Goal: Task Accomplishment & Management: Complete application form

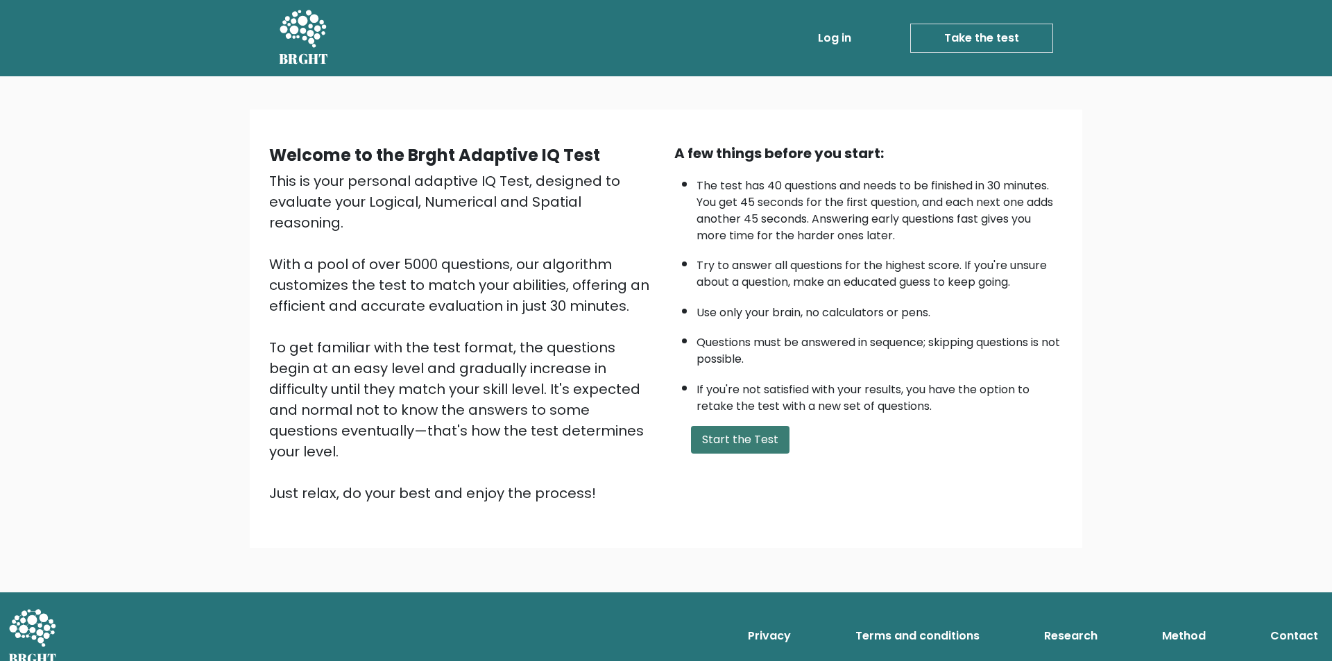
click at [754, 445] on button "Start the Test" at bounding box center [740, 440] width 99 height 28
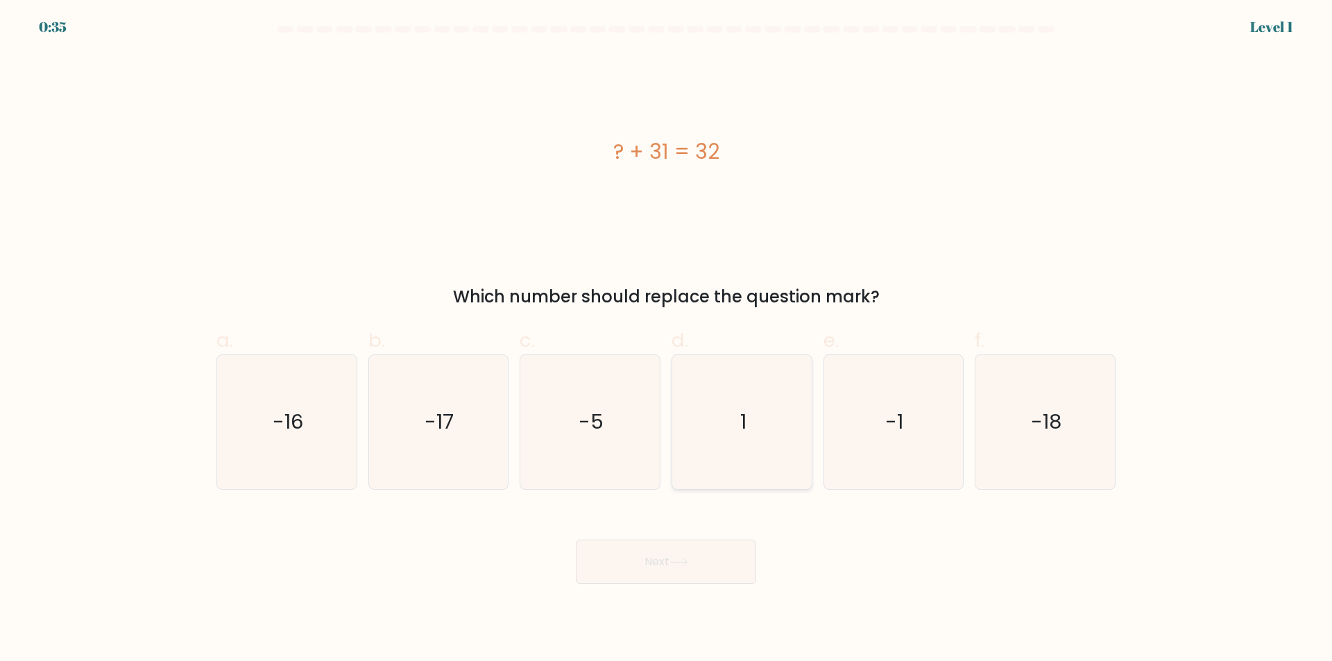
click at [741, 429] on text "1" at bounding box center [743, 423] width 6 height 28
click at [667, 340] on input "d. 1" at bounding box center [666, 335] width 1 height 9
radio input "true"
click at [687, 563] on icon at bounding box center [678, 562] width 17 height 6
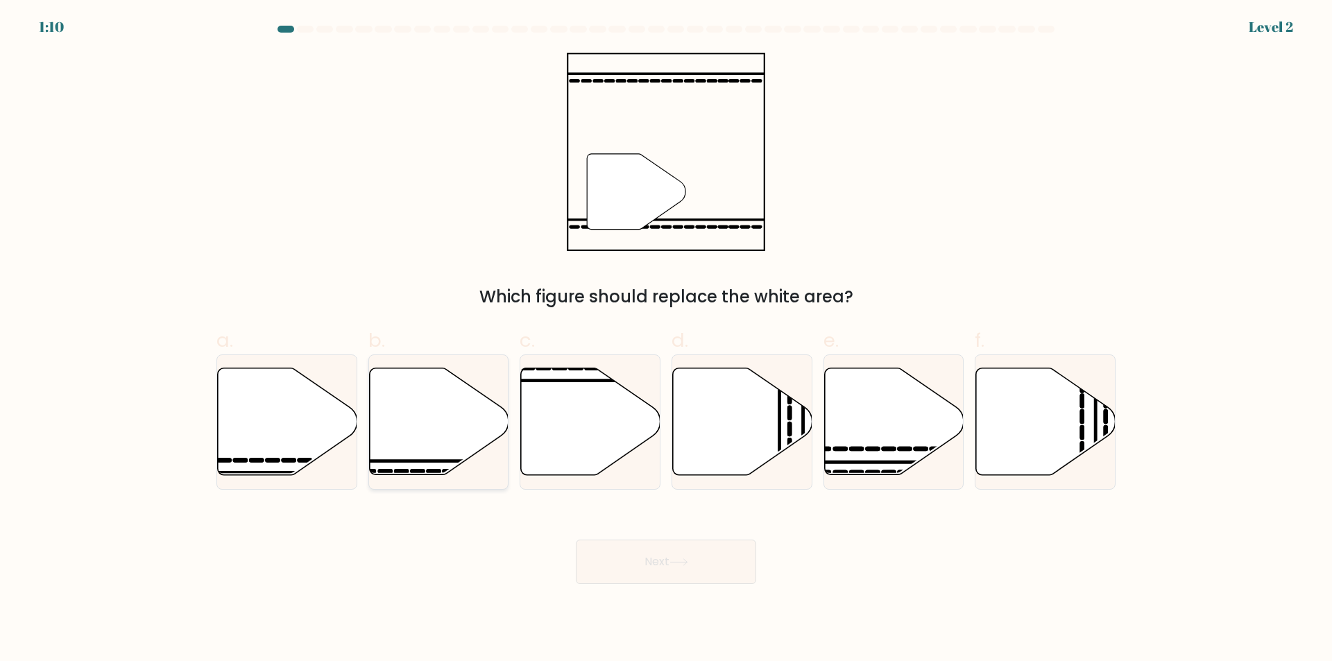
click at [428, 441] on icon at bounding box center [438, 421] width 139 height 107
click at [666, 340] on input "b." at bounding box center [666, 335] width 1 height 9
radio input "true"
click at [699, 561] on button "Next" at bounding box center [666, 562] width 180 height 44
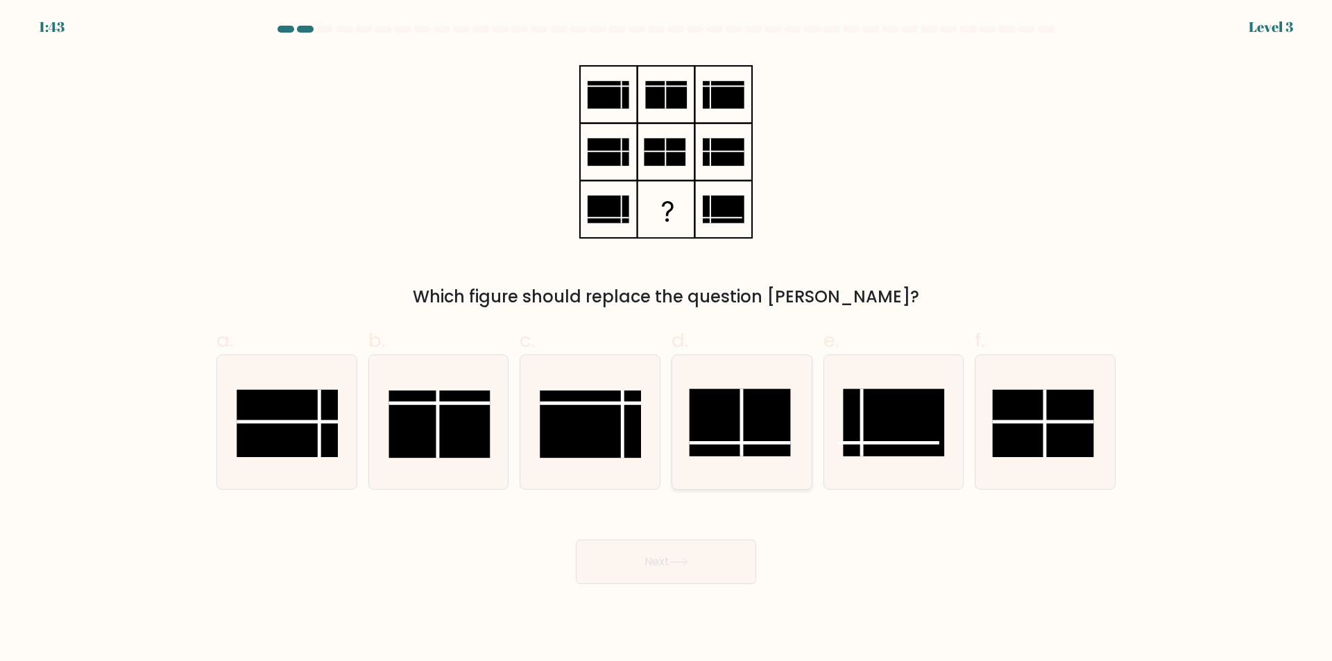
click at [749, 432] on rect at bounding box center [739, 422] width 101 height 67
click at [667, 340] on input "d." at bounding box center [666, 335] width 1 height 9
radio input "true"
click at [659, 565] on button "Next" at bounding box center [666, 562] width 180 height 44
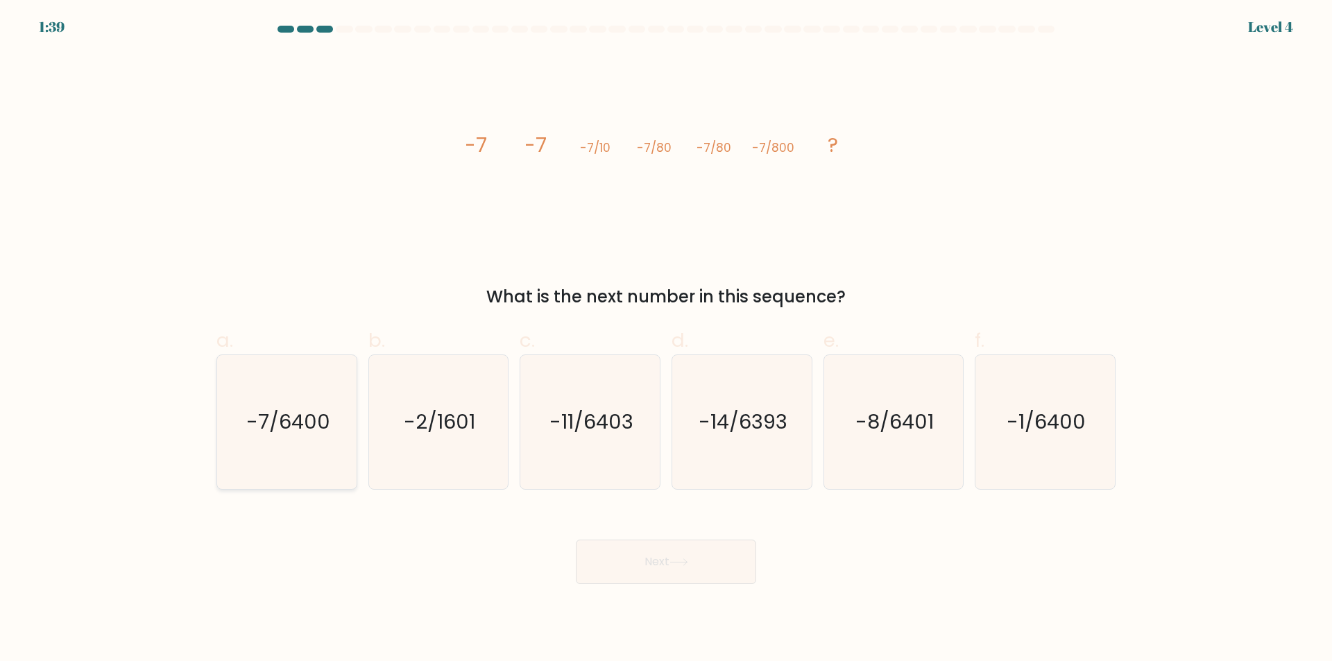
click at [300, 418] on text "-7/6400" at bounding box center [288, 423] width 84 height 28
click at [666, 340] on input "a. -7/6400" at bounding box center [666, 335] width 1 height 9
radio input "true"
click at [693, 573] on button "Next" at bounding box center [666, 562] width 180 height 44
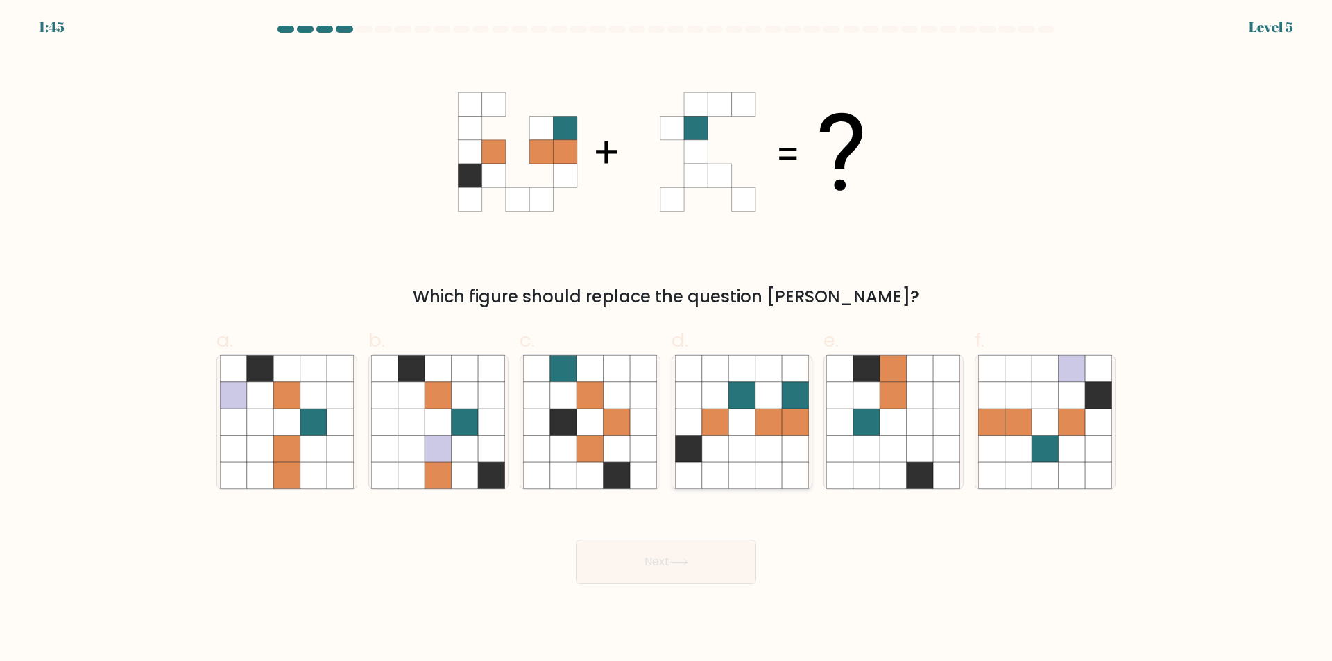
click at [756, 455] on icon at bounding box center [769, 449] width 26 height 26
click at [667, 340] on input "d." at bounding box center [666, 335] width 1 height 9
radio input "true"
click at [675, 563] on icon at bounding box center [679, 563] width 19 height 8
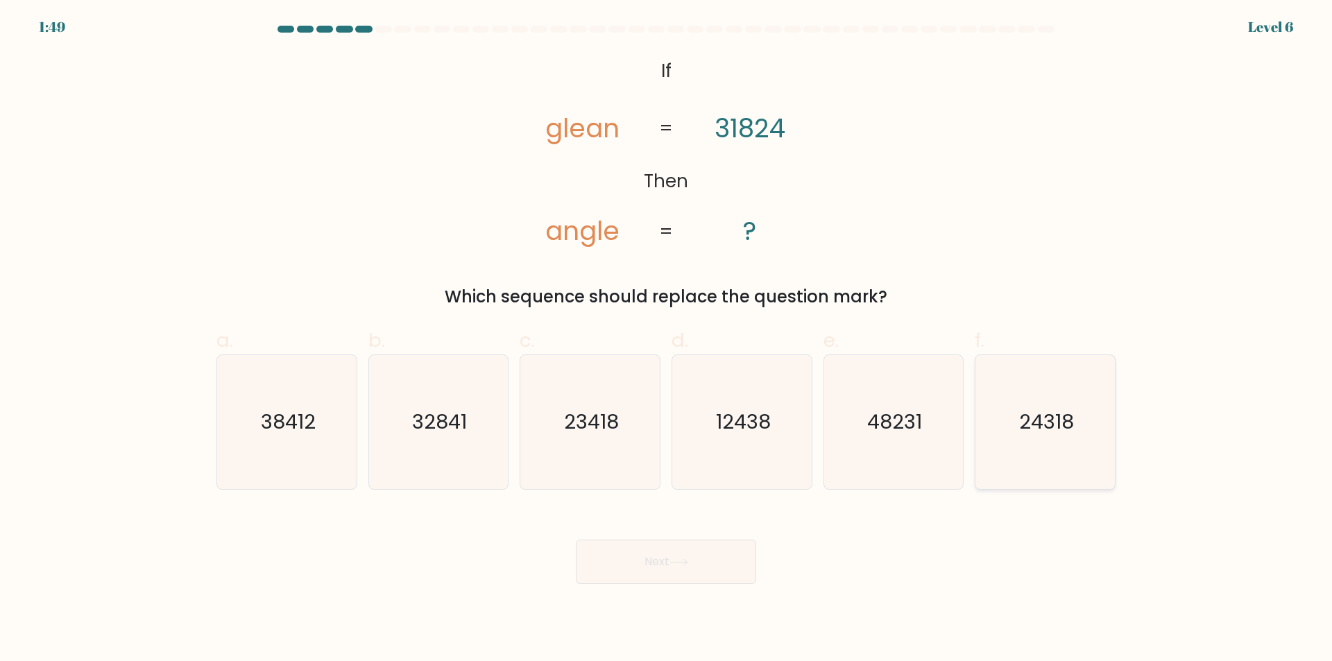
click at [1035, 425] on text "24318" at bounding box center [1046, 423] width 55 height 28
click at [667, 340] on input "f. 24318" at bounding box center [666, 335] width 1 height 9
radio input "true"
click at [699, 559] on button "Next" at bounding box center [666, 562] width 180 height 44
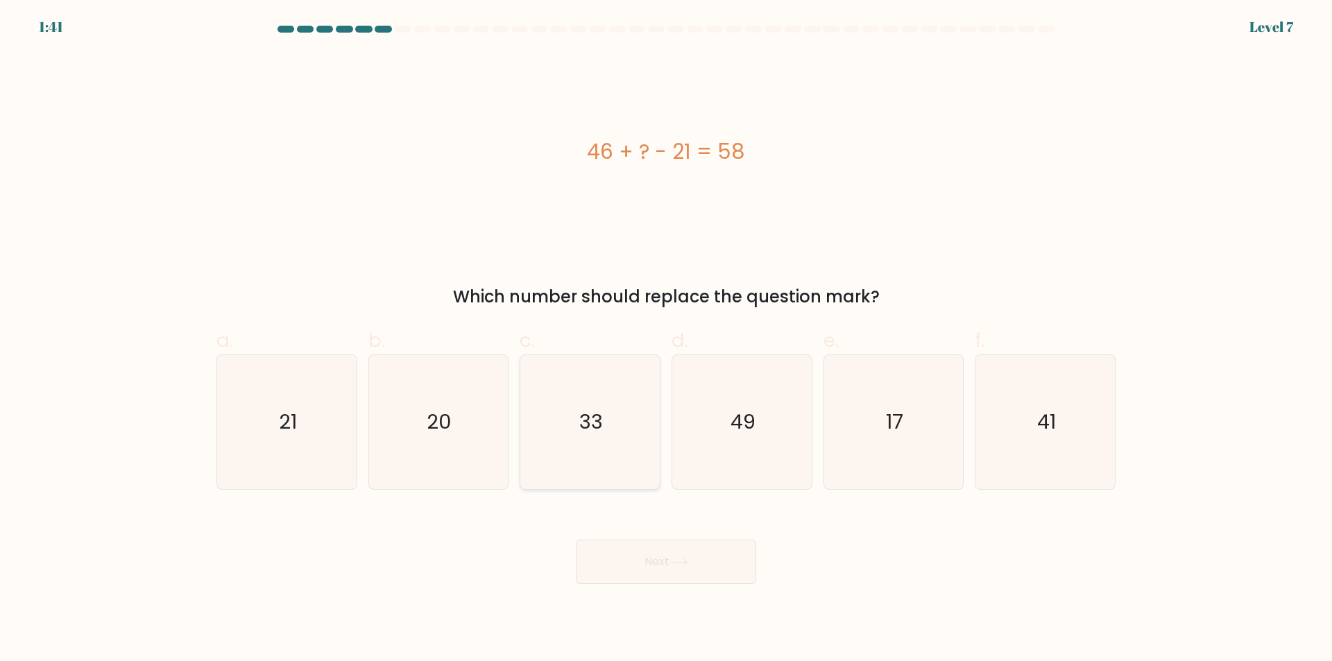
click at [586, 441] on icon "33" at bounding box center [590, 422] width 134 height 134
click at [666, 340] on input "c. 33" at bounding box center [666, 335] width 1 height 9
radio input "true"
click at [669, 571] on button "Next" at bounding box center [666, 562] width 180 height 44
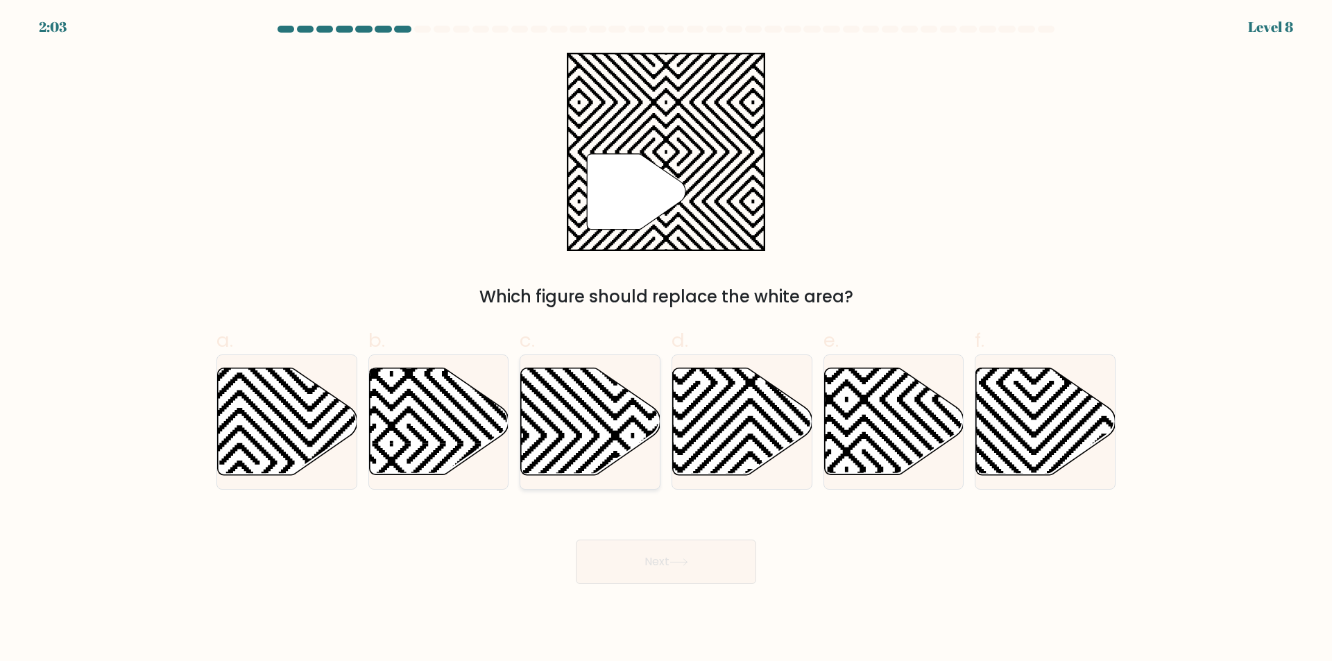
click at [597, 442] on icon at bounding box center [590, 421] width 139 height 107
click at [666, 340] on input "c." at bounding box center [666, 335] width 1 height 9
radio input "true"
click at [676, 560] on icon at bounding box center [679, 563] width 19 height 8
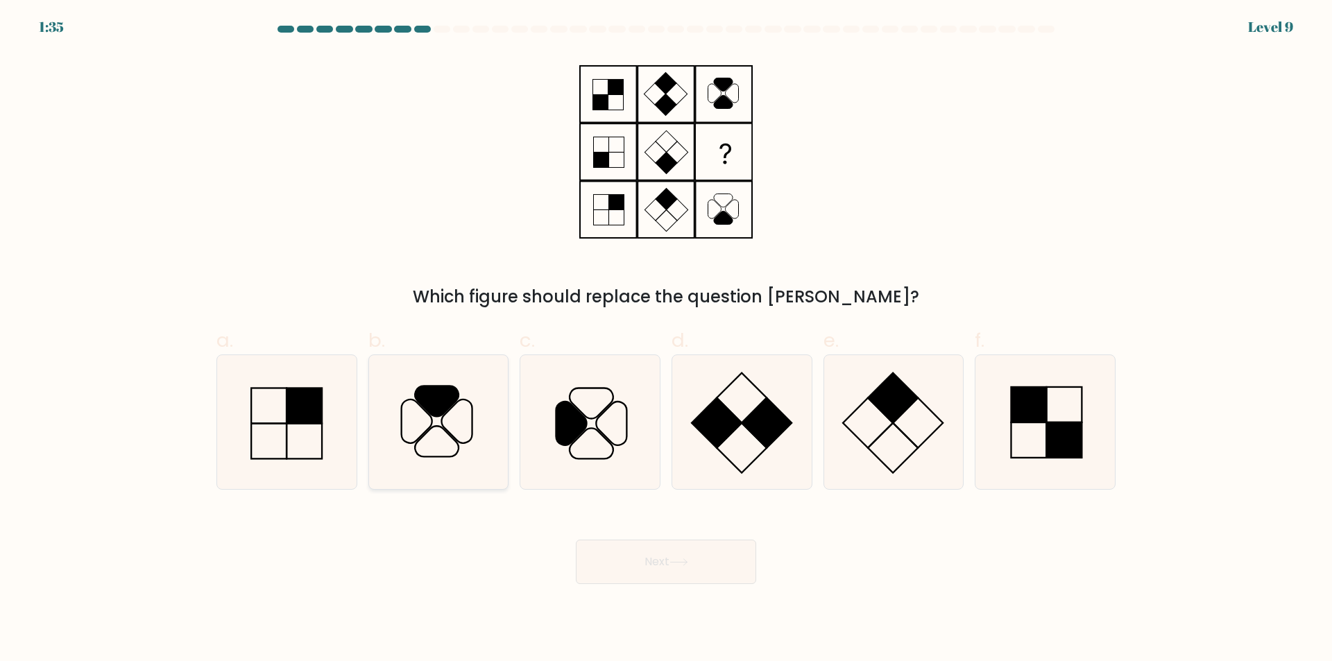
click at [448, 439] on icon at bounding box center [438, 422] width 134 height 134
click at [666, 340] on input "b." at bounding box center [666, 335] width 1 height 9
radio input "true"
click at [656, 570] on button "Next" at bounding box center [666, 562] width 180 height 44
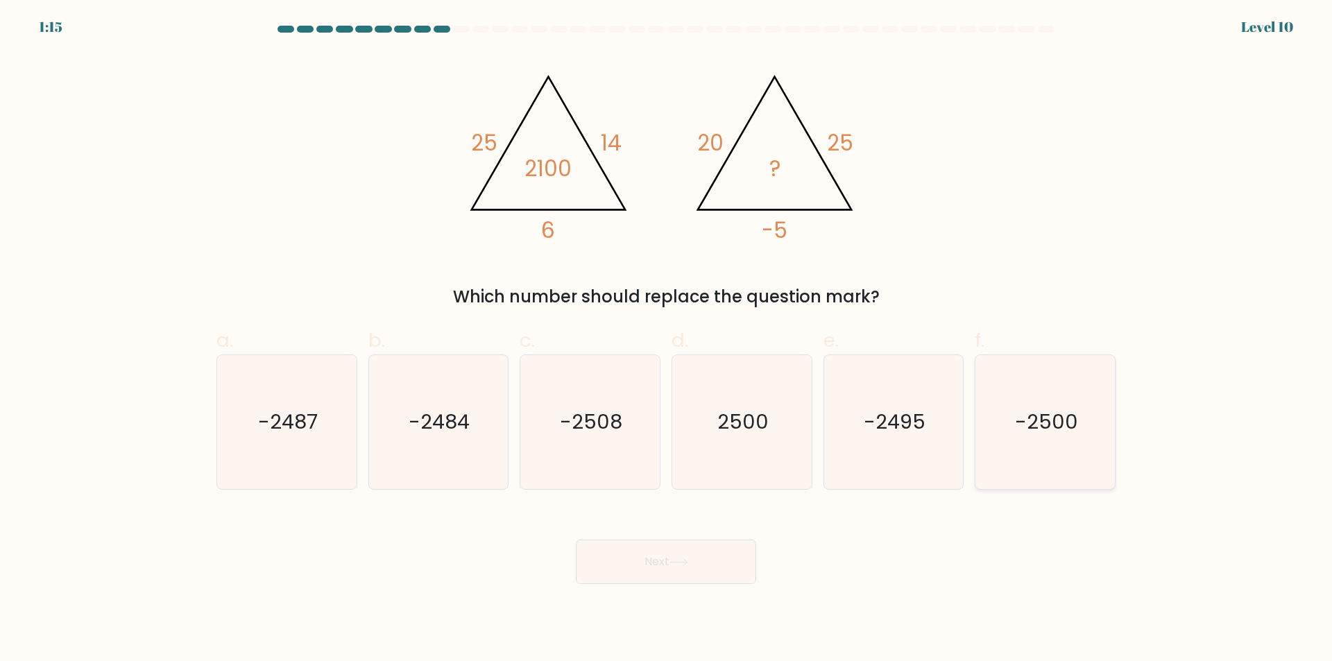
click at [1031, 404] on icon "-2500" at bounding box center [1045, 422] width 134 height 134
click at [667, 340] on input "f. -2500" at bounding box center [666, 335] width 1 height 9
radio input "true"
click at [686, 570] on button "Next" at bounding box center [666, 562] width 180 height 44
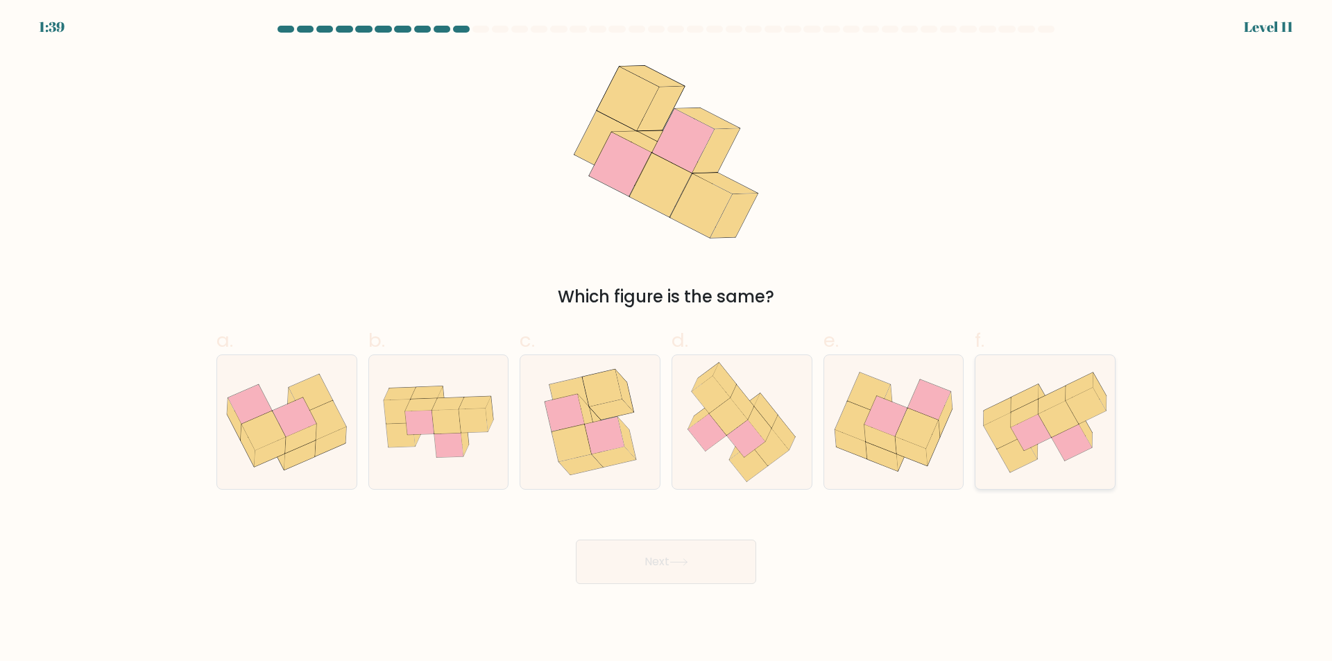
click at [1055, 452] on icon at bounding box center [1045, 422] width 139 height 103
click at [667, 340] on input "f." at bounding box center [666, 335] width 1 height 9
radio input "true"
click at [718, 563] on button "Next" at bounding box center [666, 562] width 180 height 44
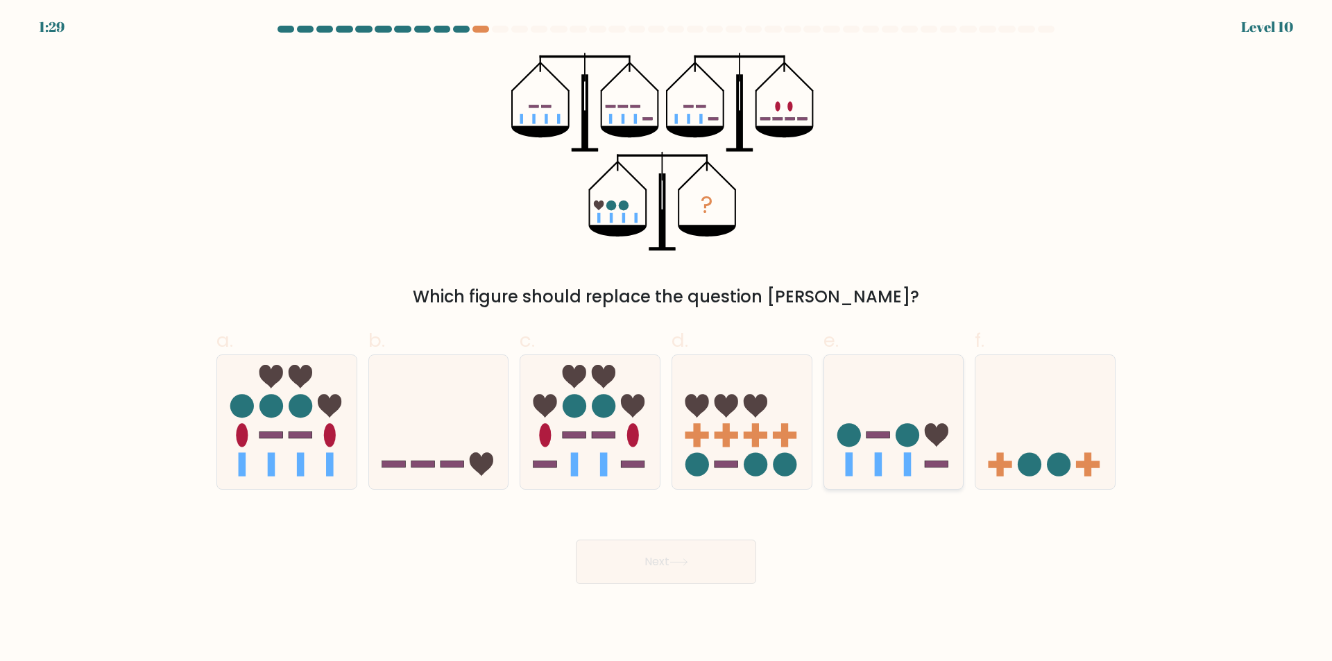
click at [883, 419] on icon at bounding box center [893, 422] width 139 height 115
click at [667, 340] on input "e." at bounding box center [666, 335] width 1 height 9
radio input "true"
click at [658, 570] on button "Next" at bounding box center [666, 562] width 180 height 44
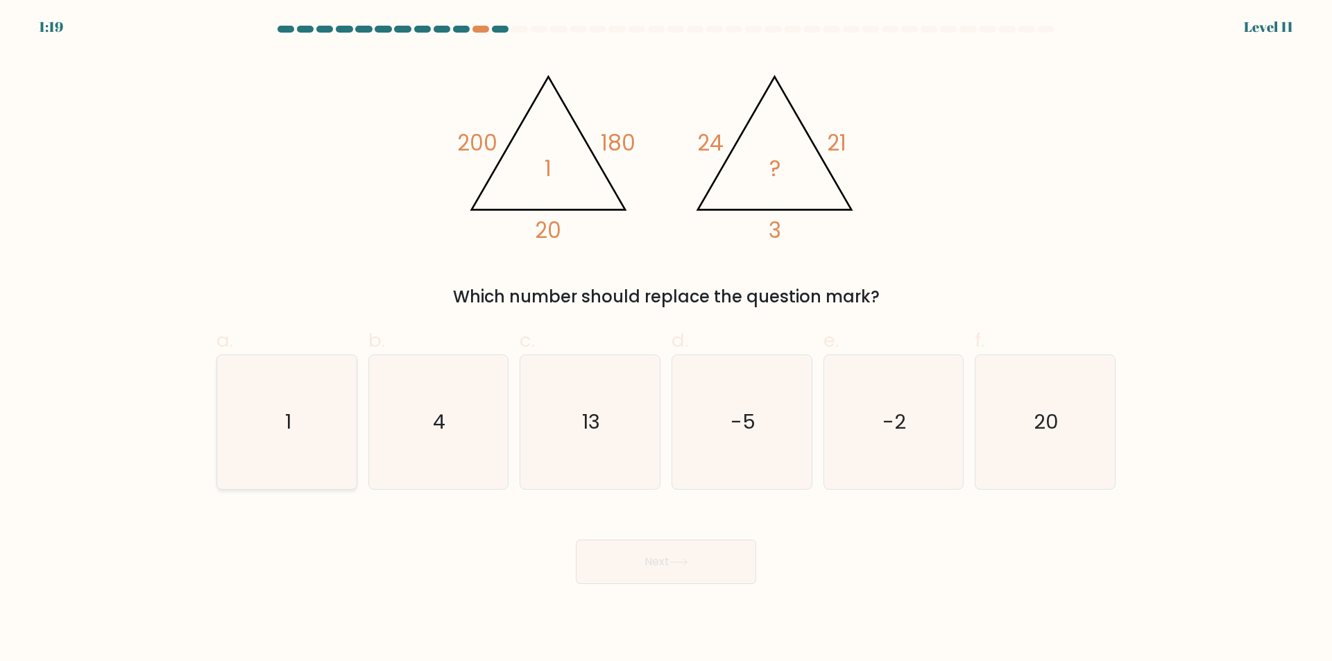
click at [311, 421] on icon "1" at bounding box center [287, 422] width 134 height 134
click at [666, 340] on input "a. 1" at bounding box center [666, 335] width 1 height 9
radio input "true"
click at [643, 566] on button "Next" at bounding box center [666, 562] width 180 height 44
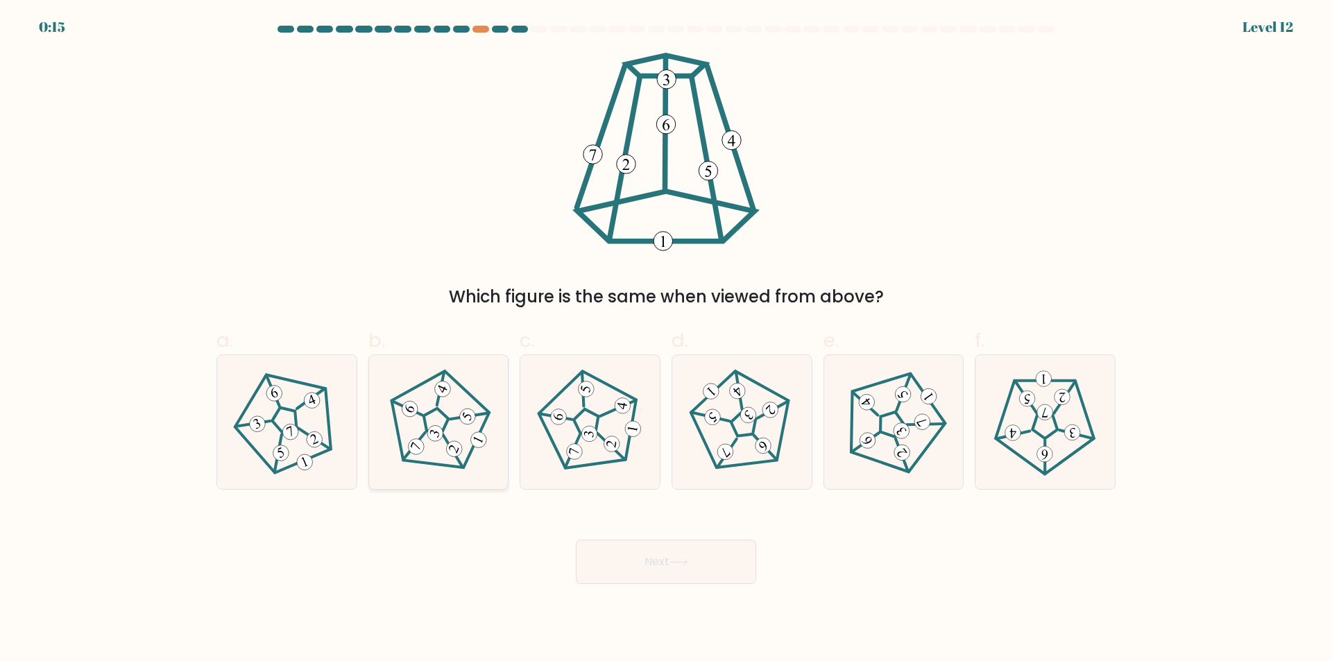
click at [464, 405] on icon at bounding box center [438, 422] width 107 height 107
click at [666, 340] on input "b." at bounding box center [666, 335] width 1 height 9
radio input "true"
click at [707, 560] on button "Next" at bounding box center [666, 562] width 180 height 44
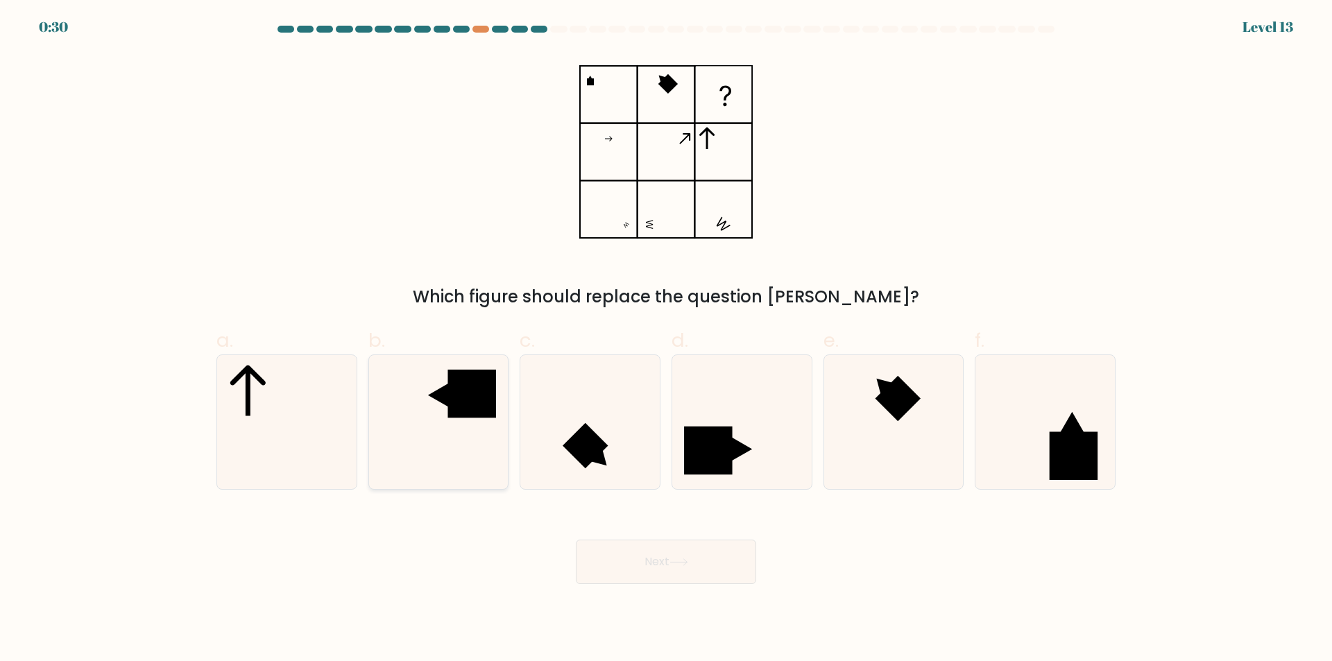
click at [457, 398] on rect at bounding box center [472, 394] width 48 height 48
click at [666, 340] on input "b." at bounding box center [666, 335] width 1 height 9
radio input "true"
click at [706, 566] on button "Next" at bounding box center [666, 562] width 180 height 44
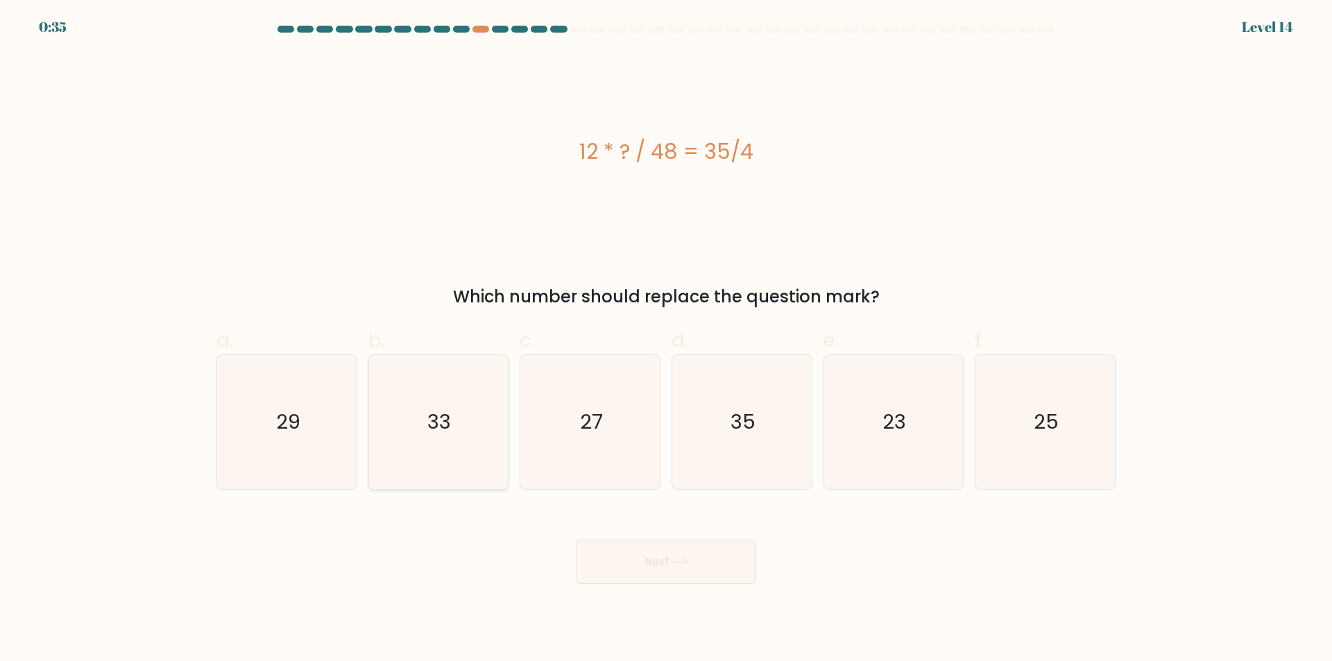
click at [473, 420] on icon "33" at bounding box center [438, 422] width 134 height 134
click at [666, 340] on input "b. 33" at bounding box center [666, 335] width 1 height 9
radio input "true"
click at [669, 566] on button "Next" at bounding box center [666, 562] width 180 height 44
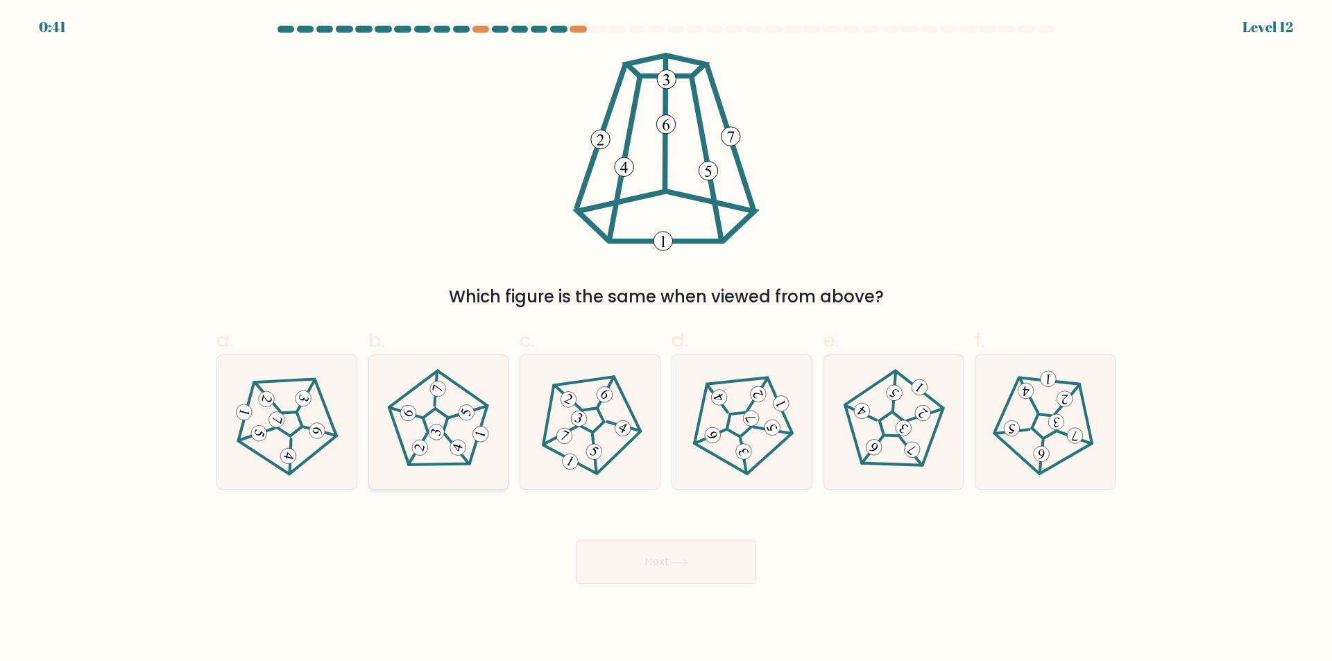
click at [460, 433] on icon at bounding box center [438, 422] width 107 height 107
click at [666, 340] on input "b." at bounding box center [666, 335] width 1 height 9
radio input "true"
click at [665, 557] on button "Next" at bounding box center [666, 562] width 180 height 44
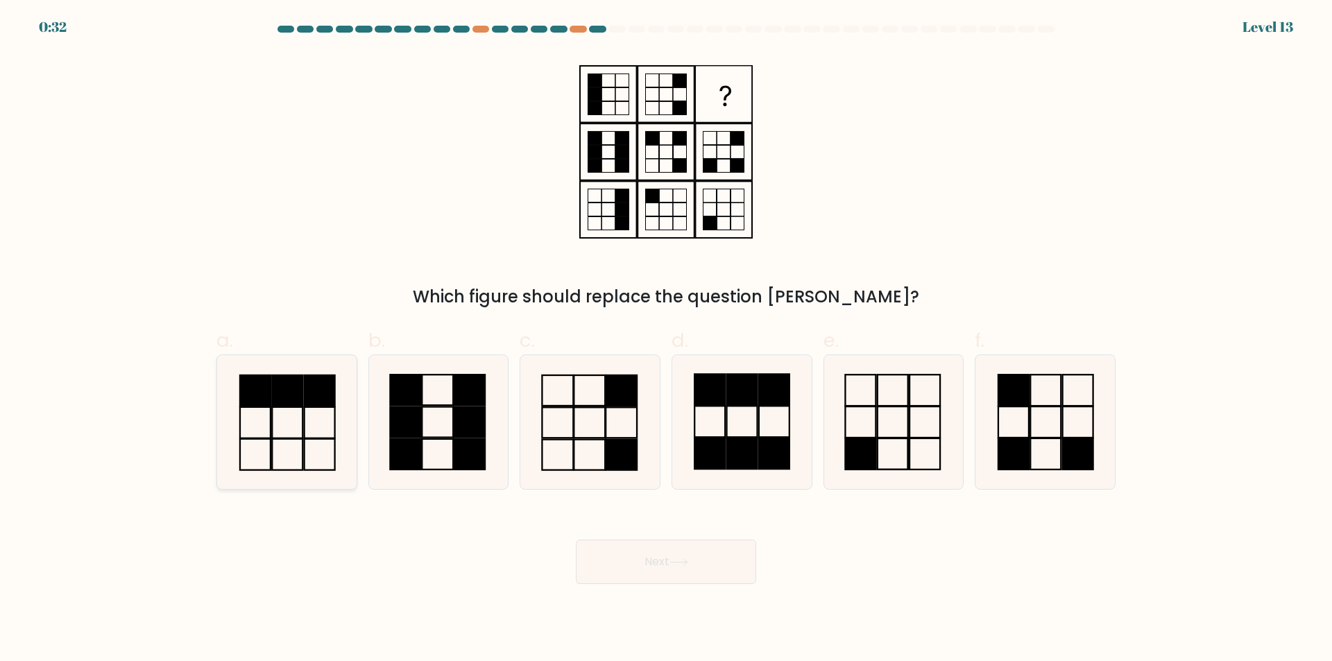
click at [305, 442] on rect at bounding box center [319, 454] width 31 height 31
click at [666, 340] on input "a." at bounding box center [666, 335] width 1 height 9
radio input "true"
click at [625, 557] on button "Next" at bounding box center [666, 562] width 180 height 44
